Goal: Navigation & Orientation: Find specific page/section

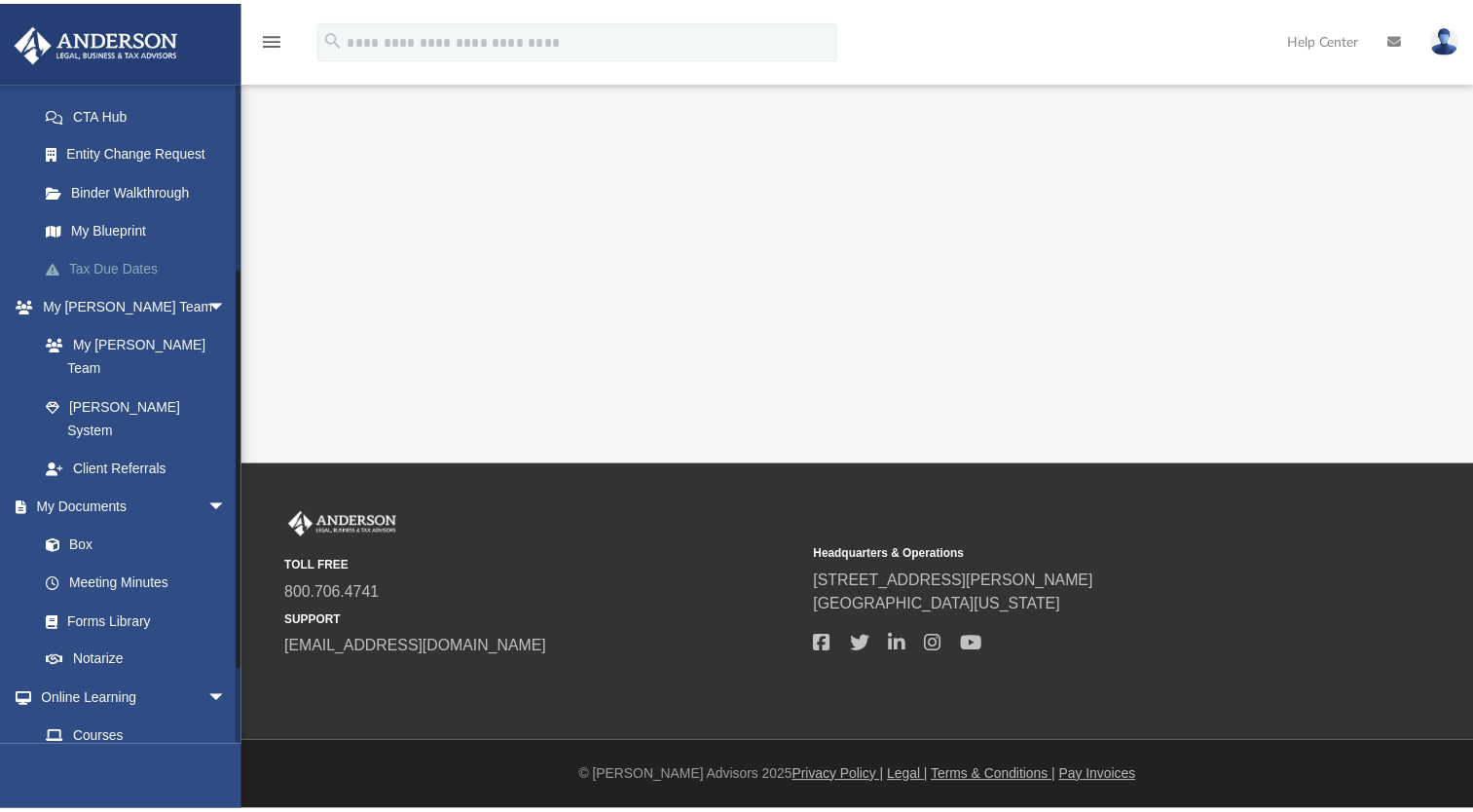
scroll to position [305, 0]
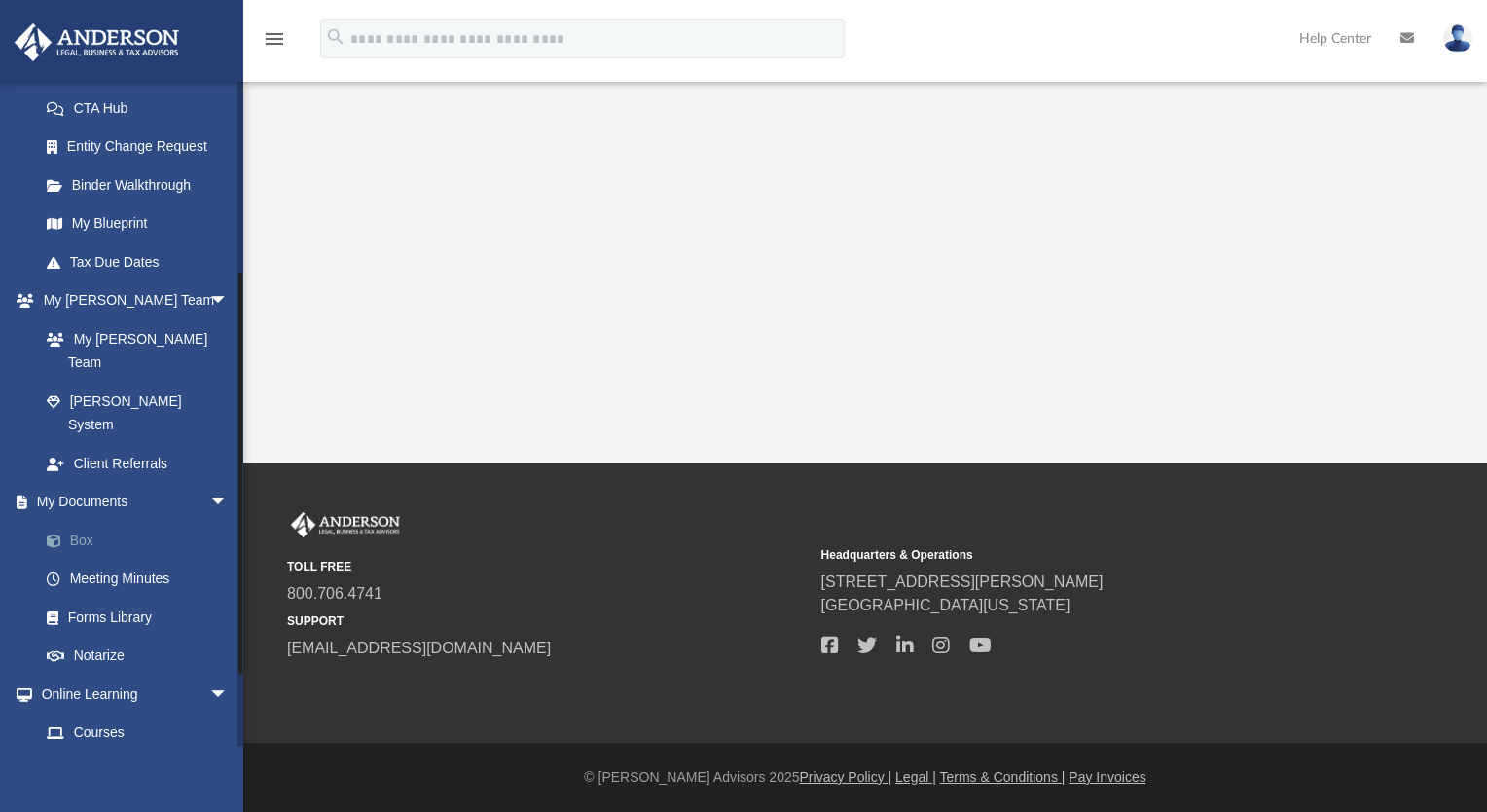
click at [95, 520] on link "Box" at bounding box center [143, 540] width 231 height 39
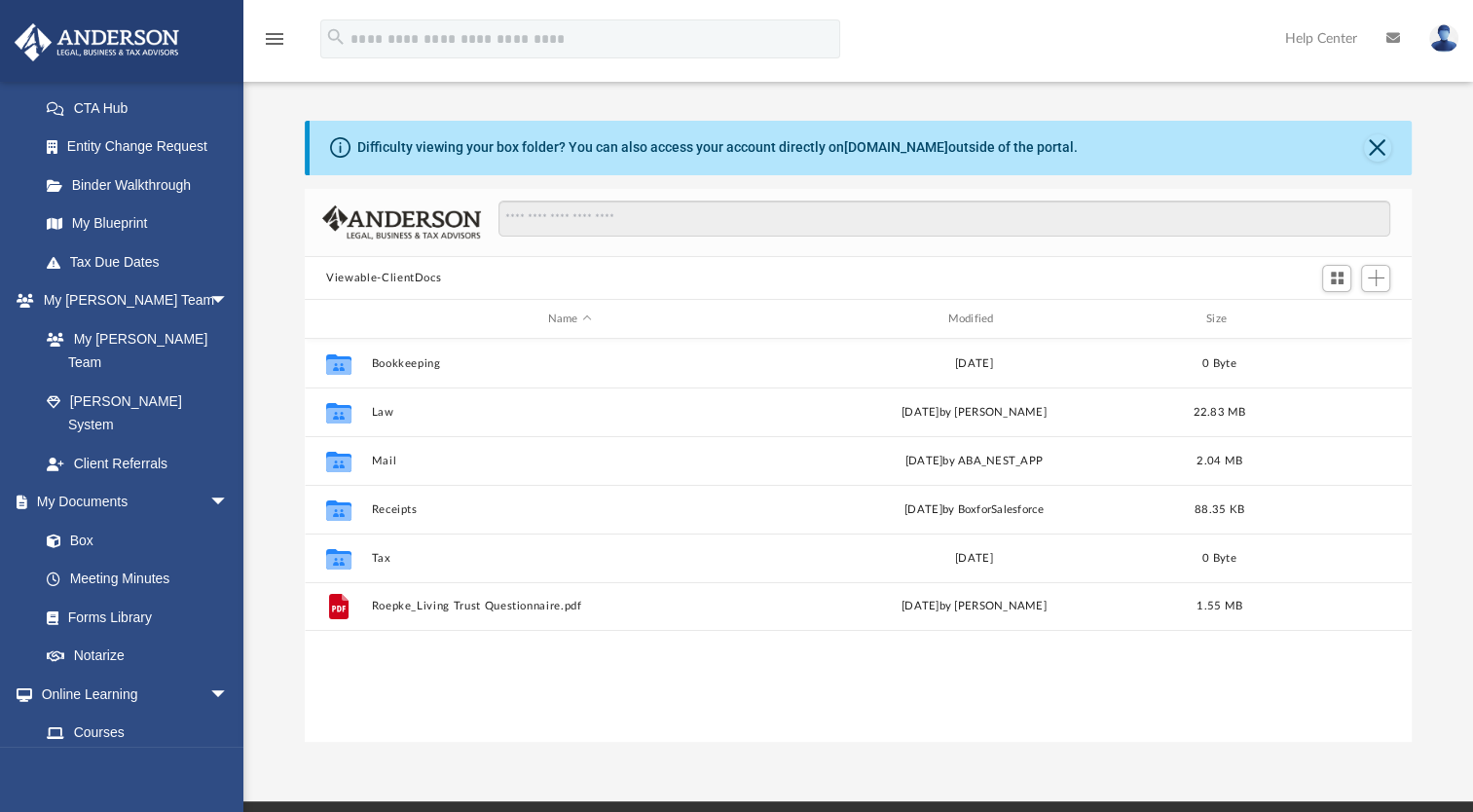
scroll to position [428, 1090]
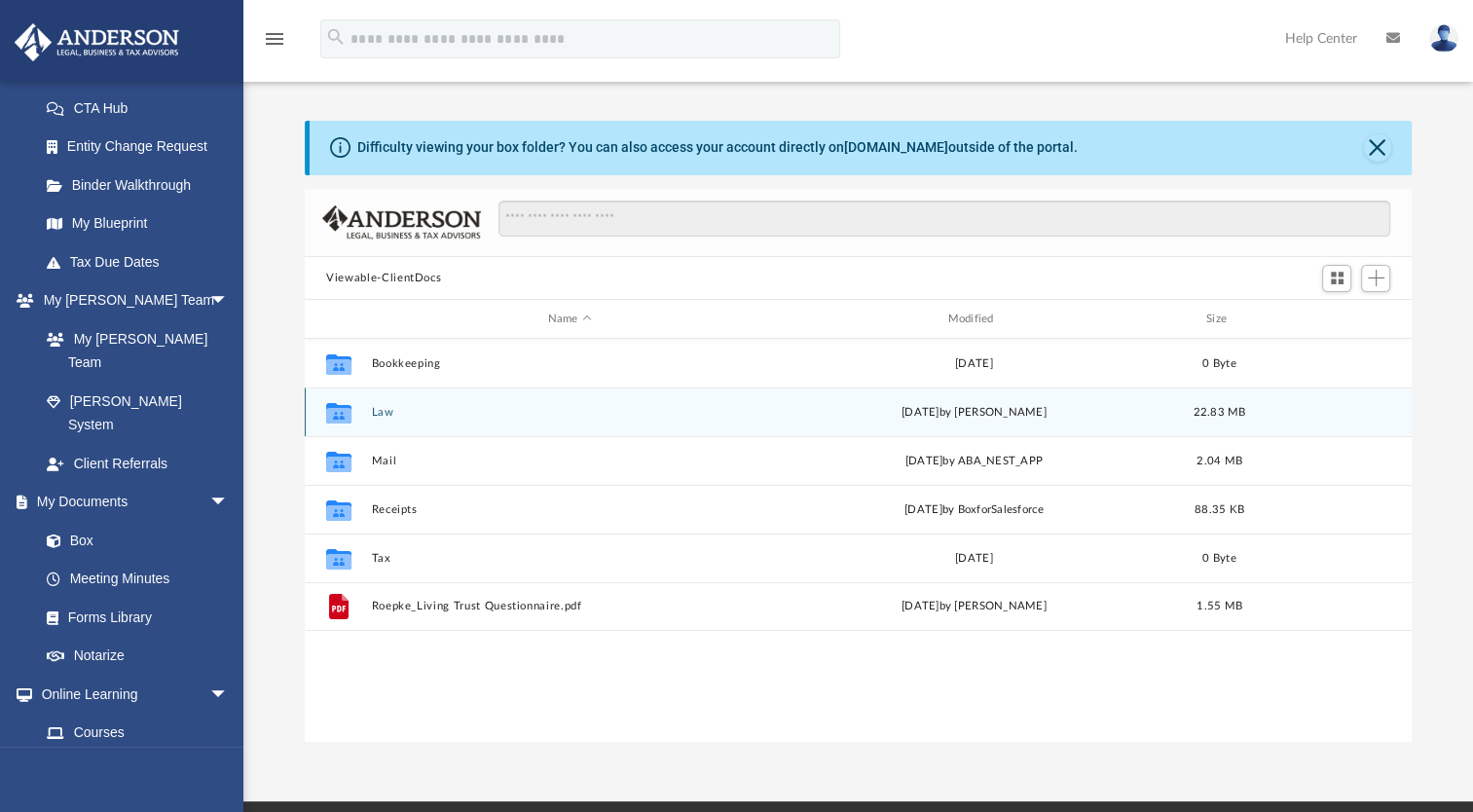
click at [370, 417] on div "Collaborated Folder Law [DATE] by [PERSON_NAME] 22.83 MB" at bounding box center [857, 412] width 1107 height 49
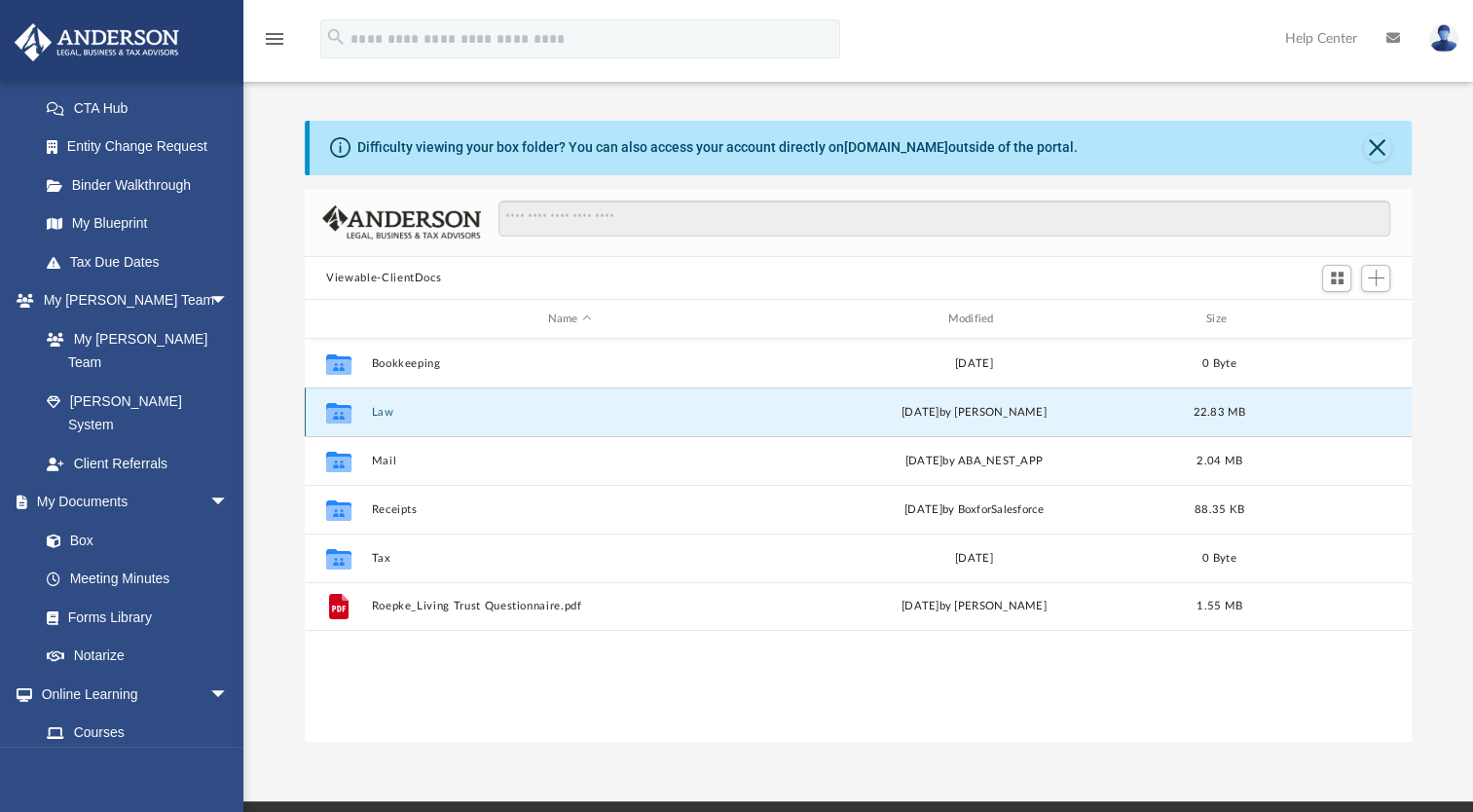
click at [383, 413] on button "Law" at bounding box center [570, 412] width 396 height 13
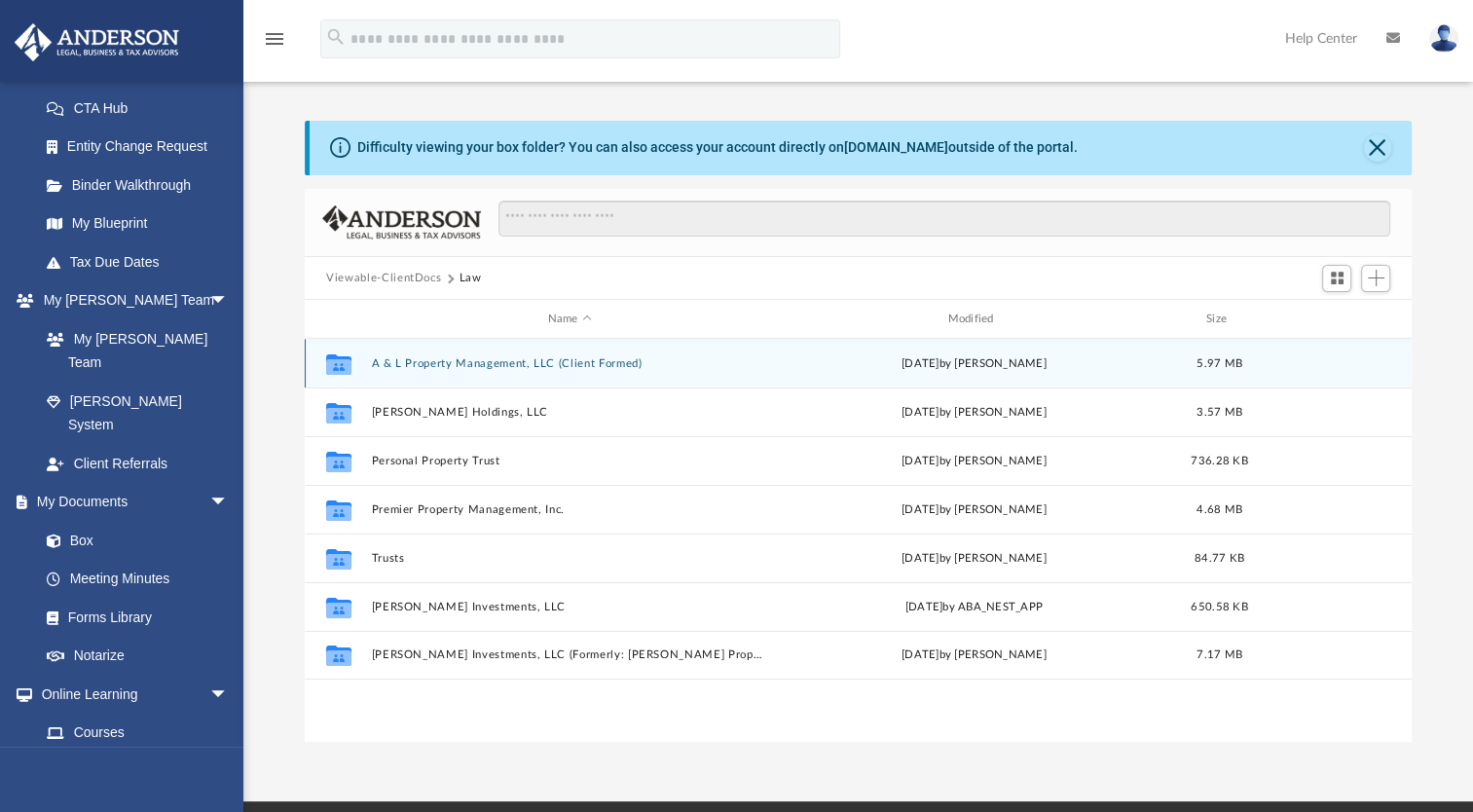
click at [433, 355] on div "Collaborated Folder A & L Property Management, LLC (Client Formed) [DATE] by [P…" at bounding box center [857, 363] width 1107 height 49
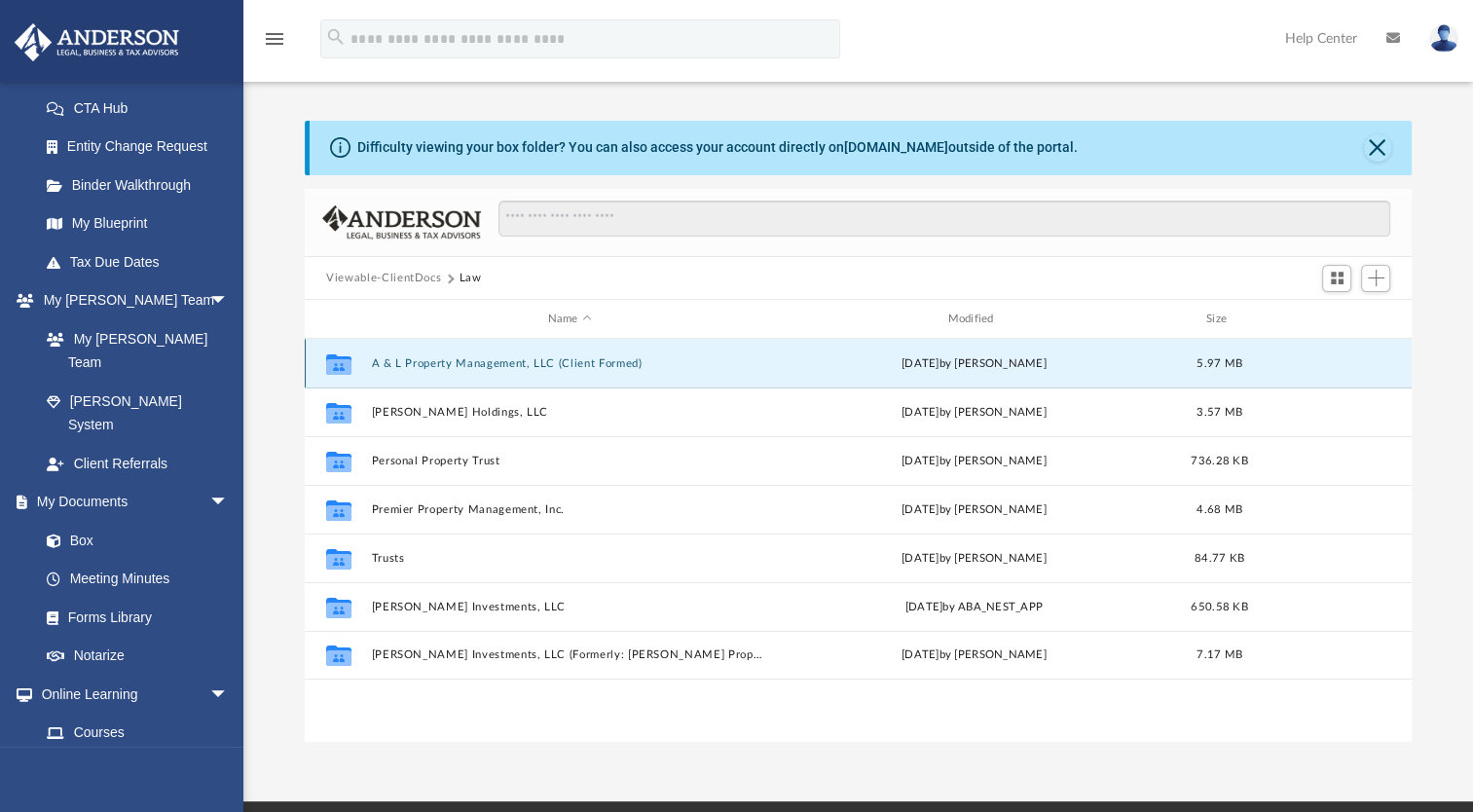
click at [435, 365] on button "A & L Property Management, LLC (Client Formed)" at bounding box center [570, 363] width 396 height 13
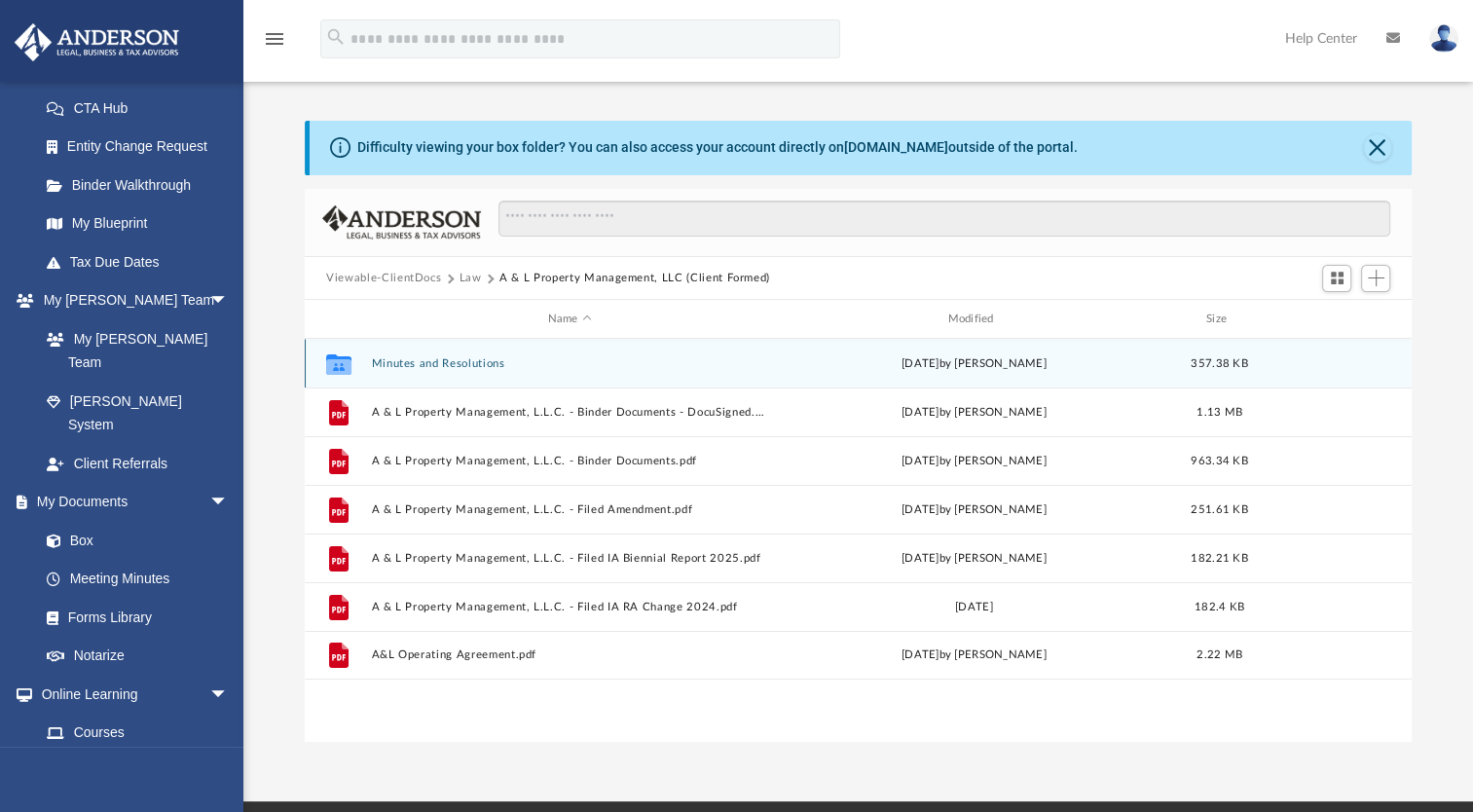
click at [437, 358] on button "Minutes and Resolutions" at bounding box center [570, 363] width 396 height 13
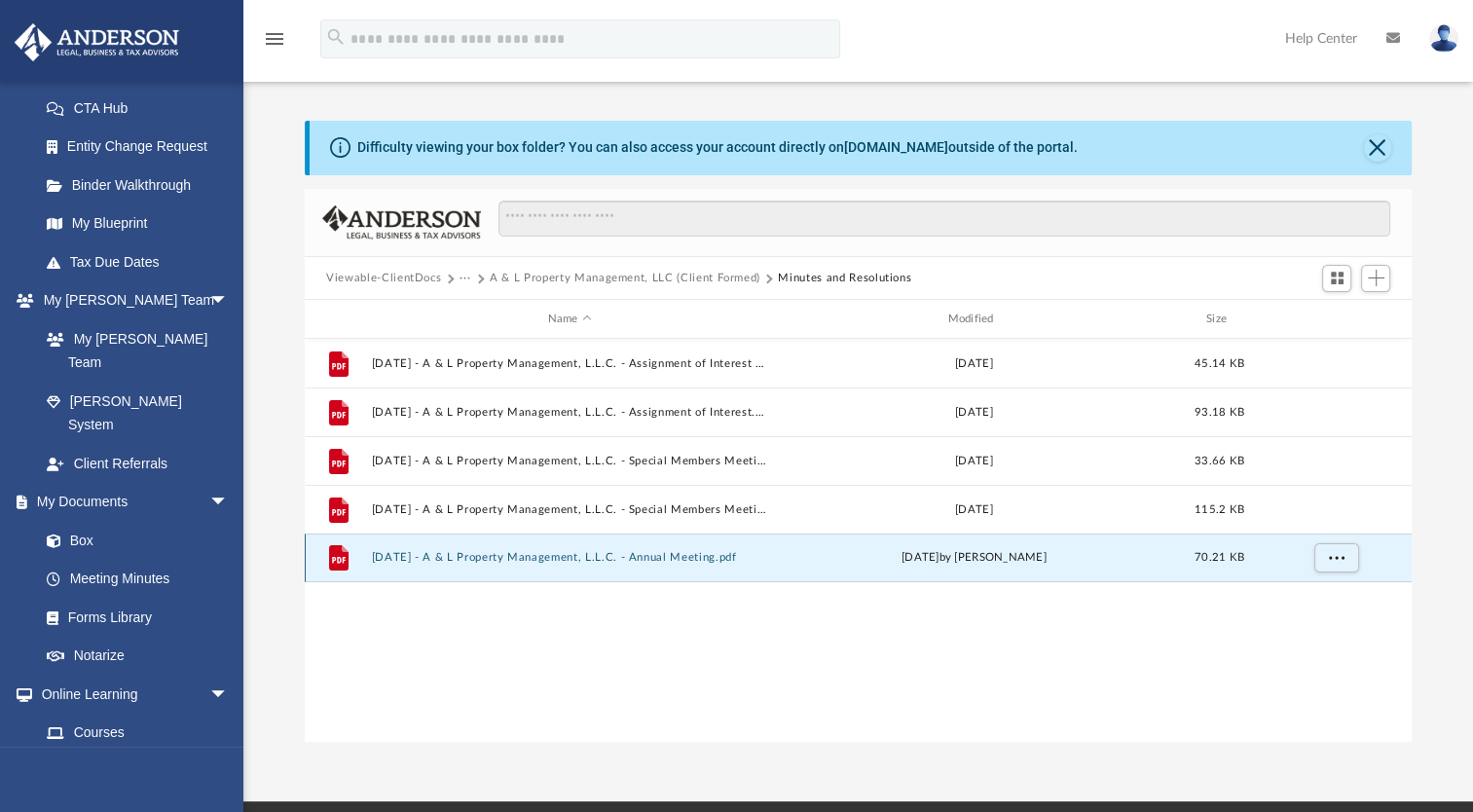
click at [483, 555] on button "[DATE] - A & L Property Management, L.L.C. - Annual Meeting.pdf" at bounding box center [570, 557] width 396 height 13
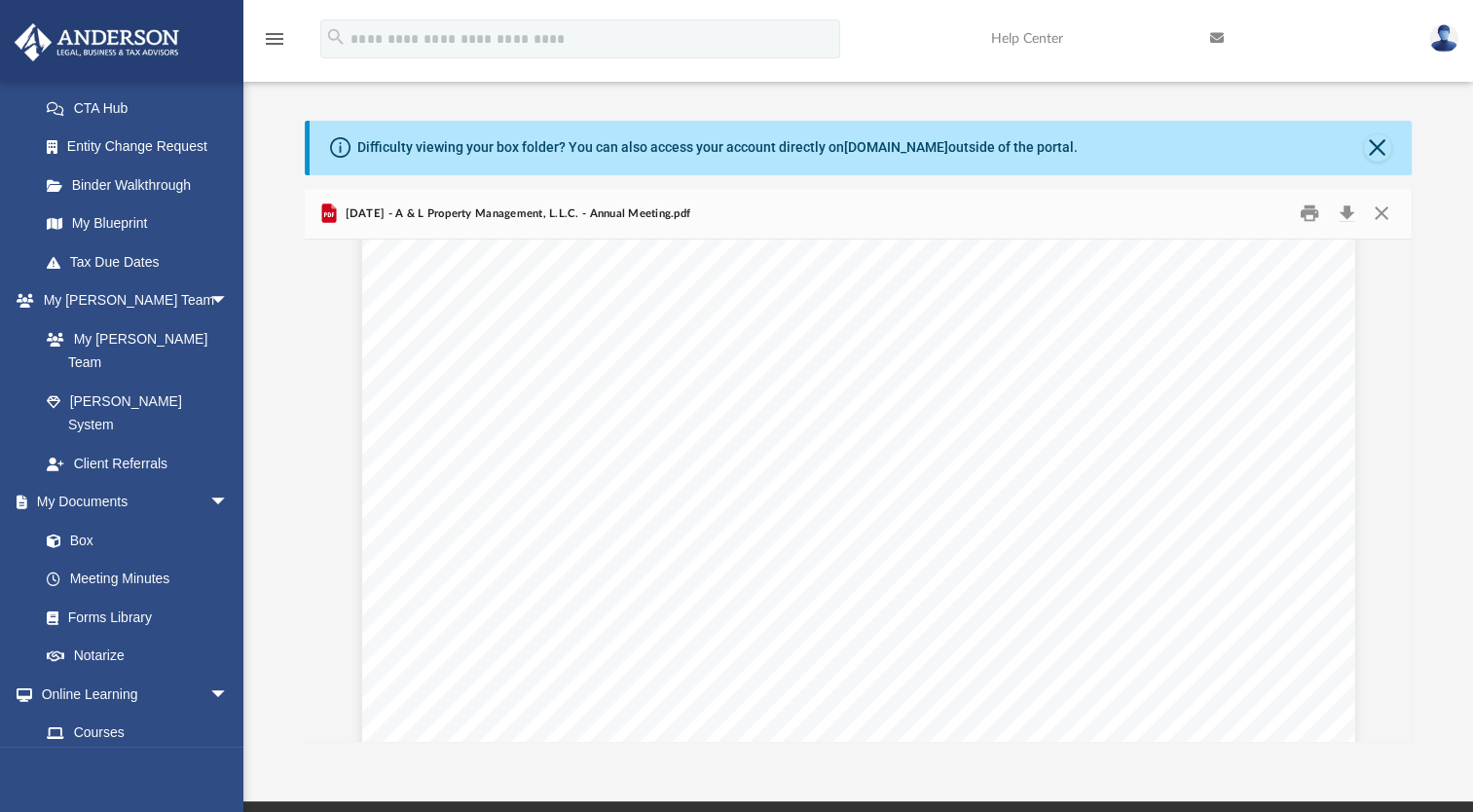
scroll to position [4338, 0]
